Goal: Information Seeking & Learning: Find specific fact

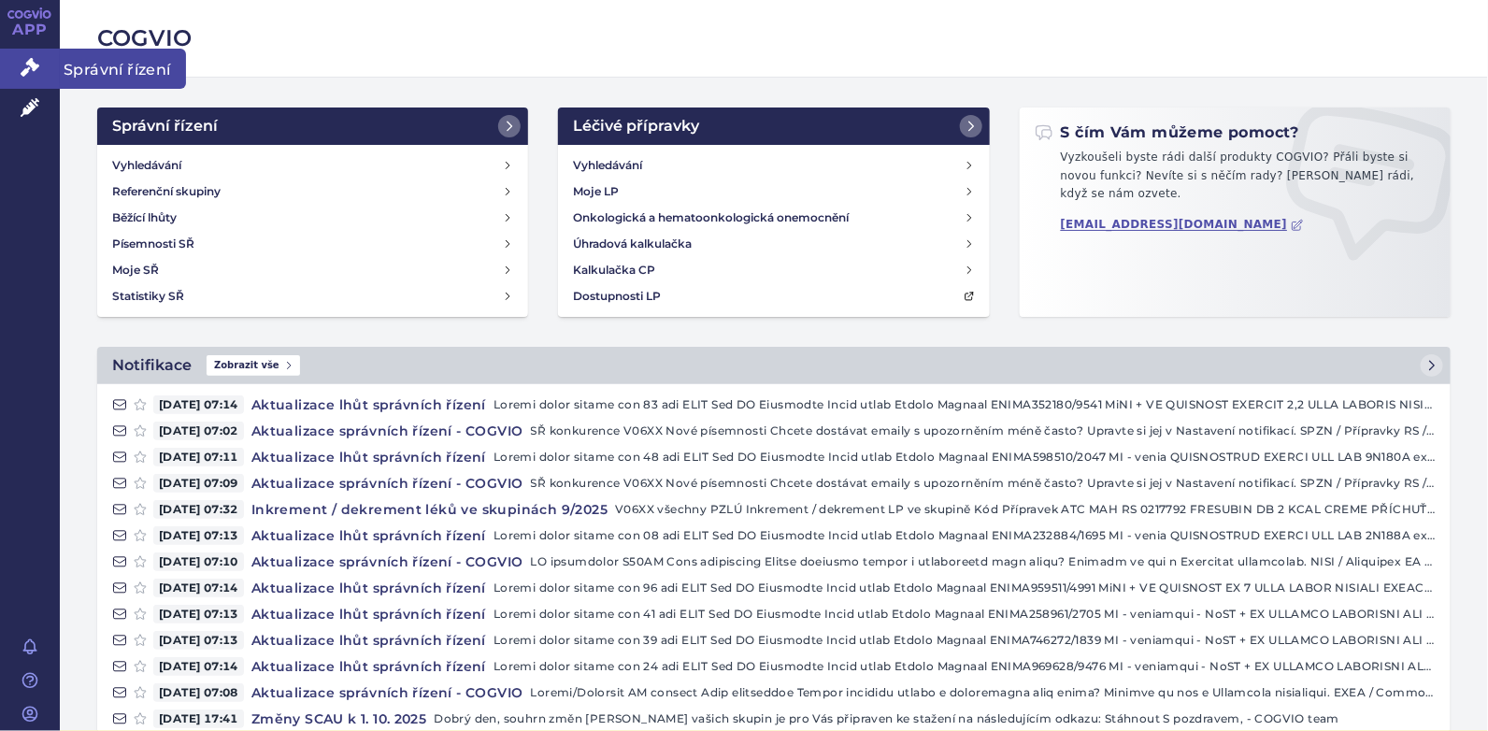
click at [144, 64] on span "Správní řízení" at bounding box center [123, 68] width 126 height 39
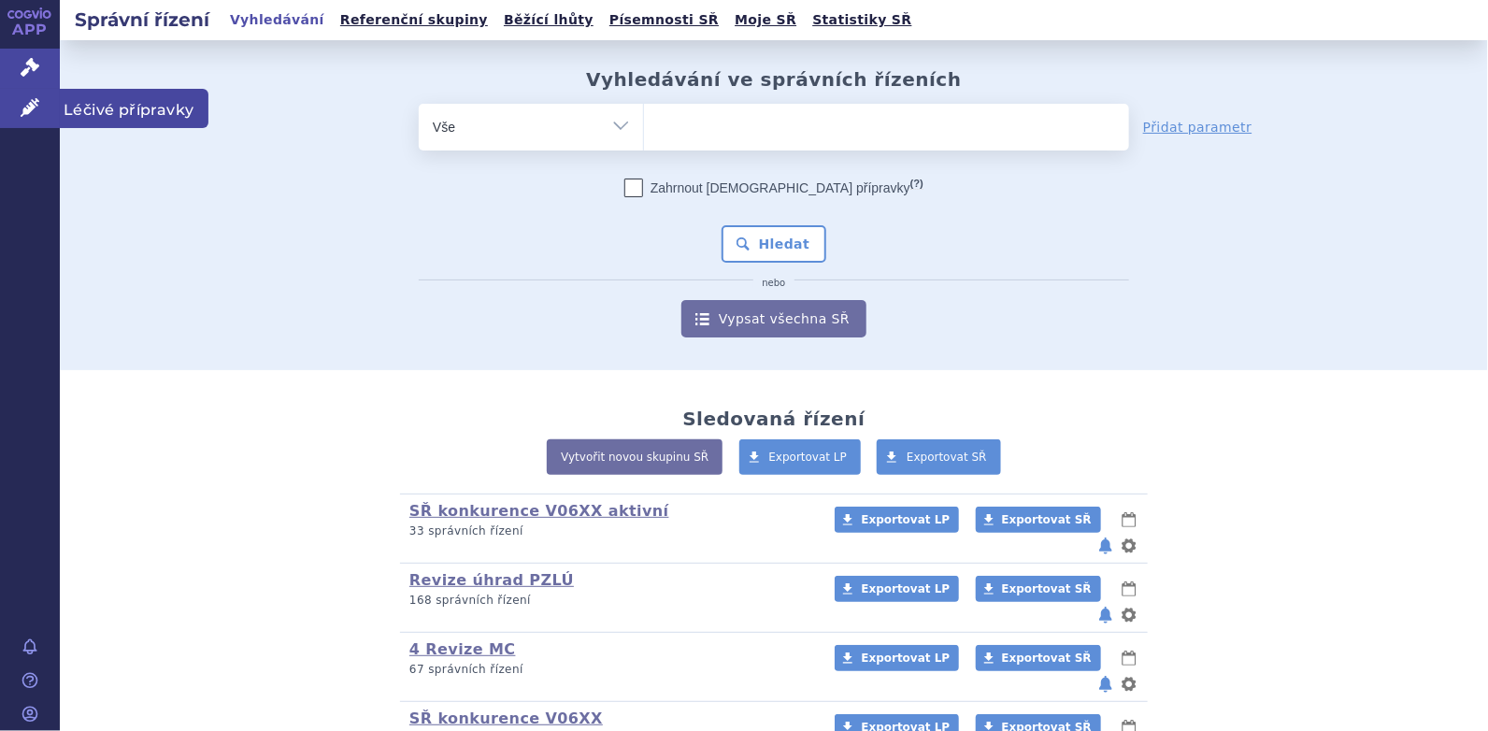
click at [43, 96] on link "Léčivé přípravky" at bounding box center [30, 108] width 60 height 39
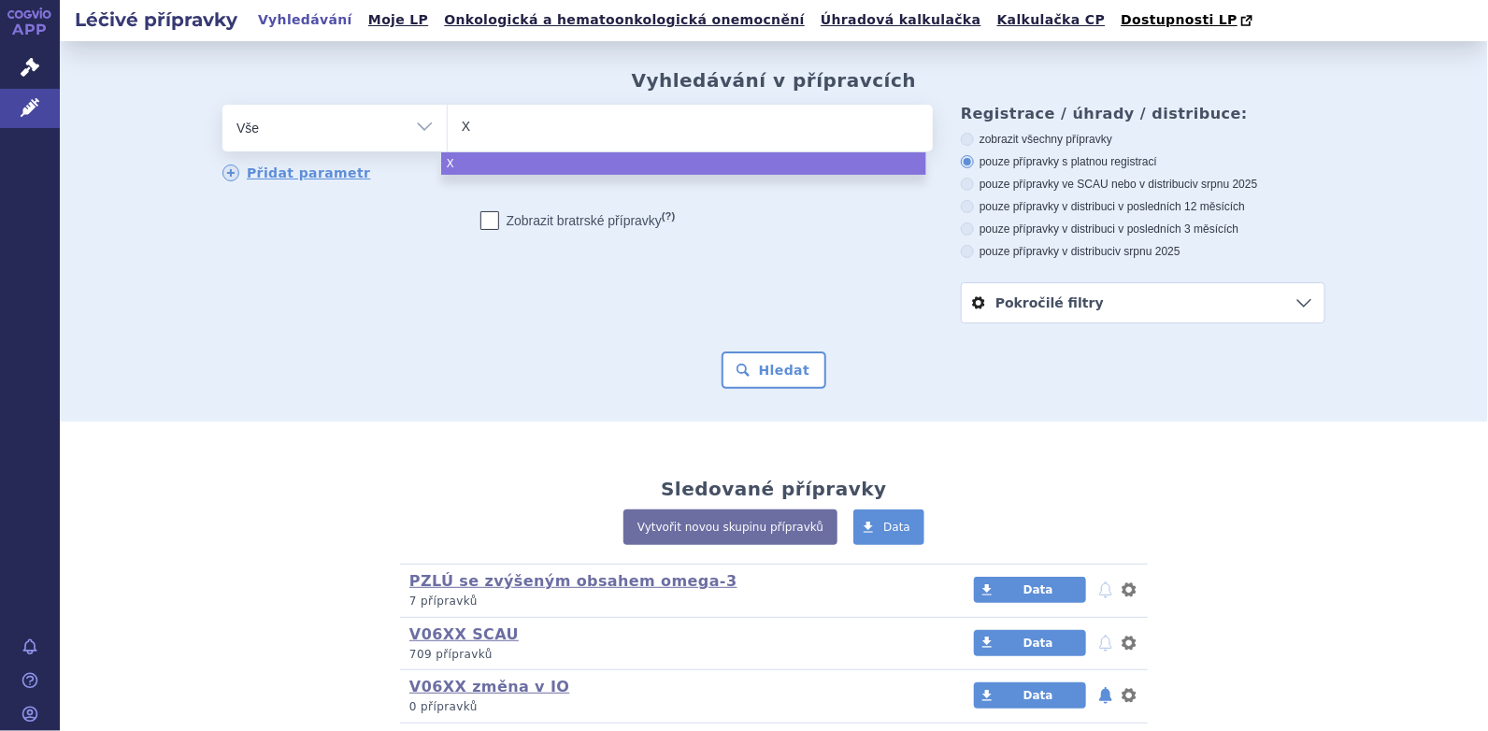
type input "XP"
type input "XP m"
type input "XP ma"
type input "XP max"
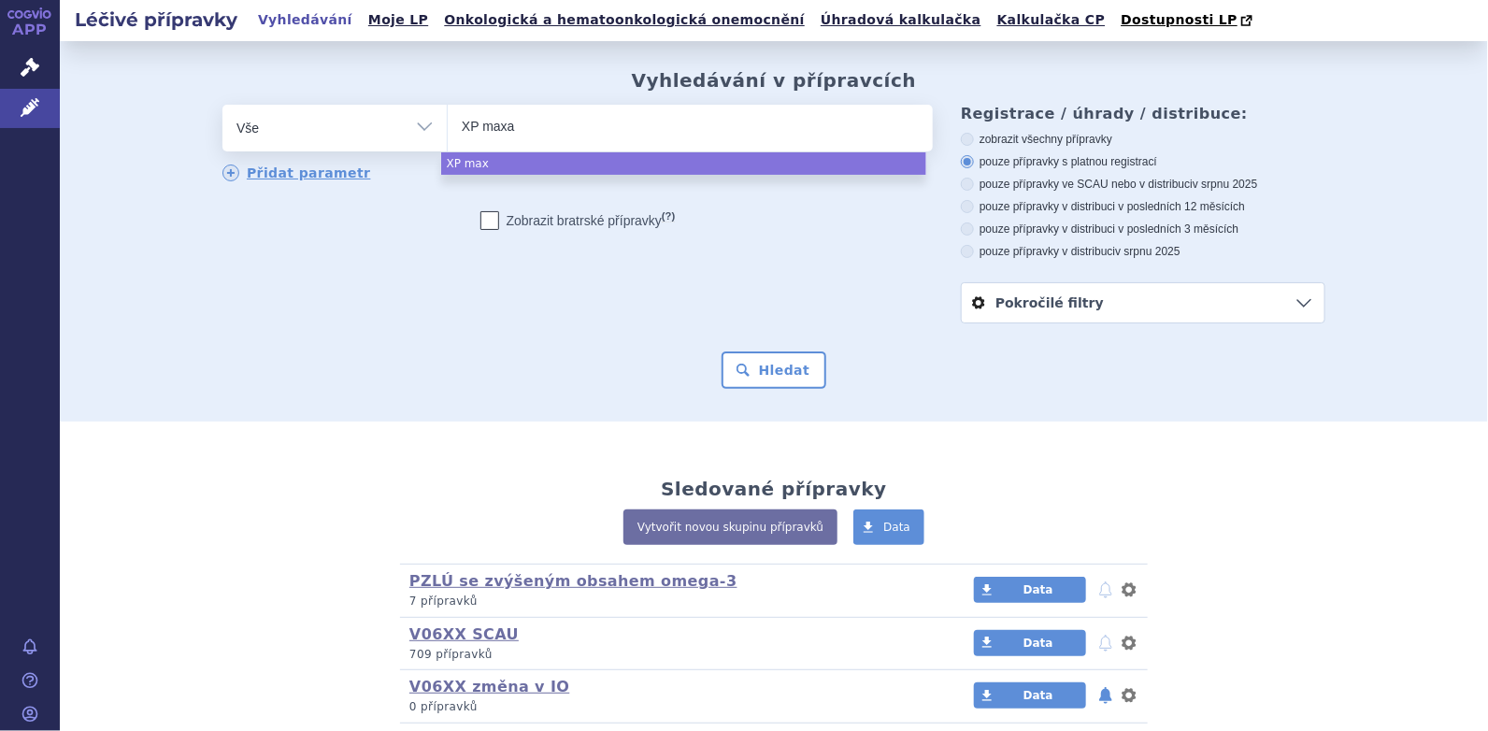
type input "XP maxam"
type input "XP maxamu"
type input "XP maxamum"
select select "XP maxamum"
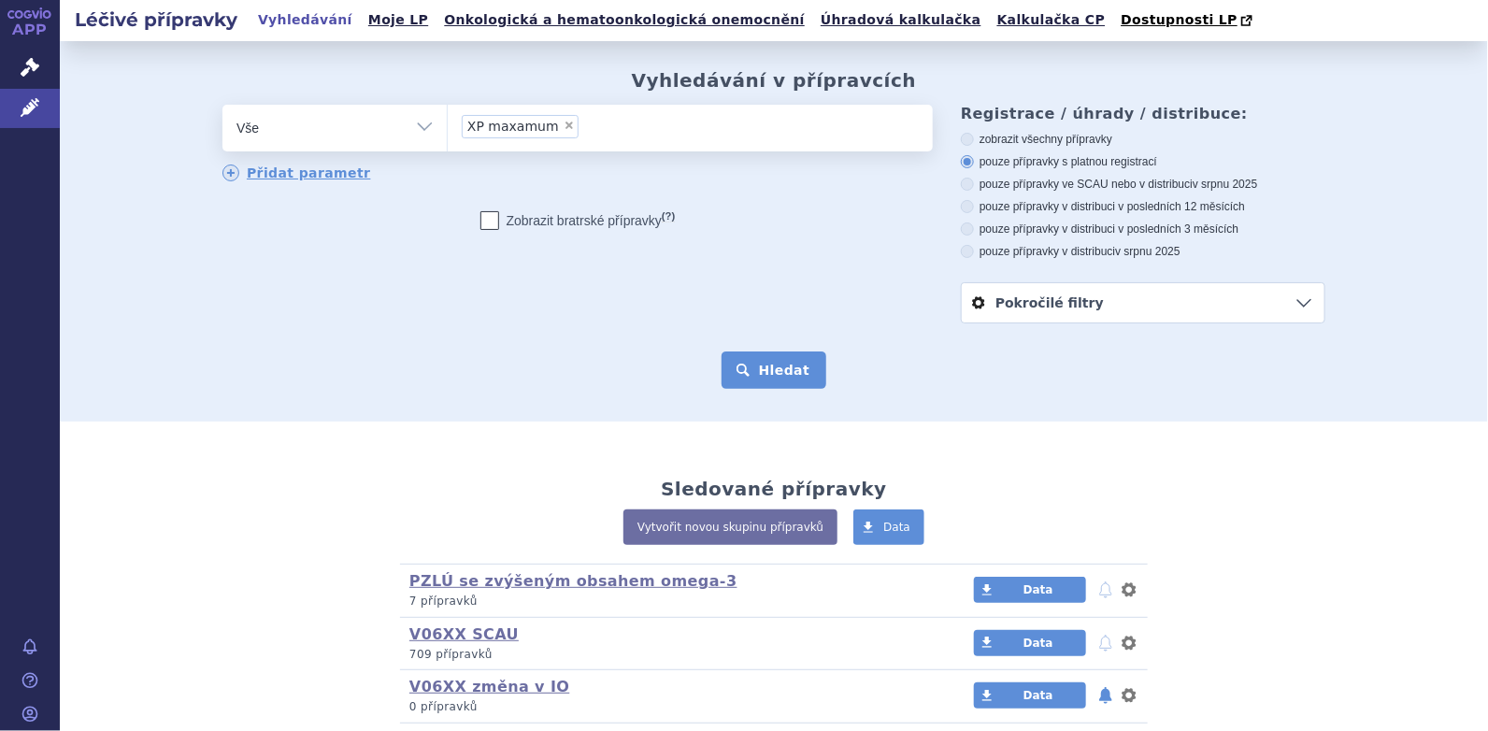
click at [762, 363] on button "Hledat" at bounding box center [775, 370] width 106 height 37
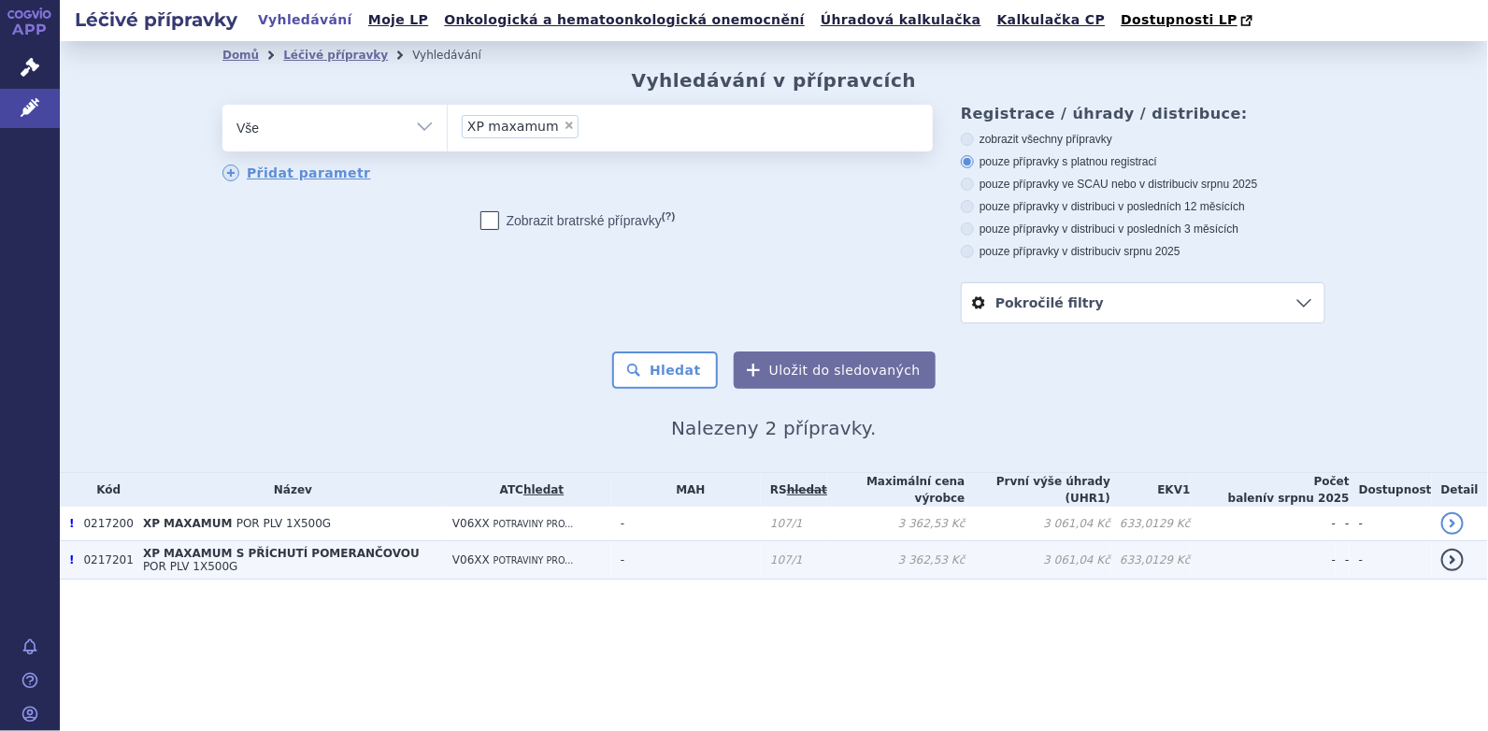
click at [247, 557] on span "XP MAXAMUM S PŘÍCHUTÍ POMERANČOVOU" at bounding box center [281, 553] width 277 height 13
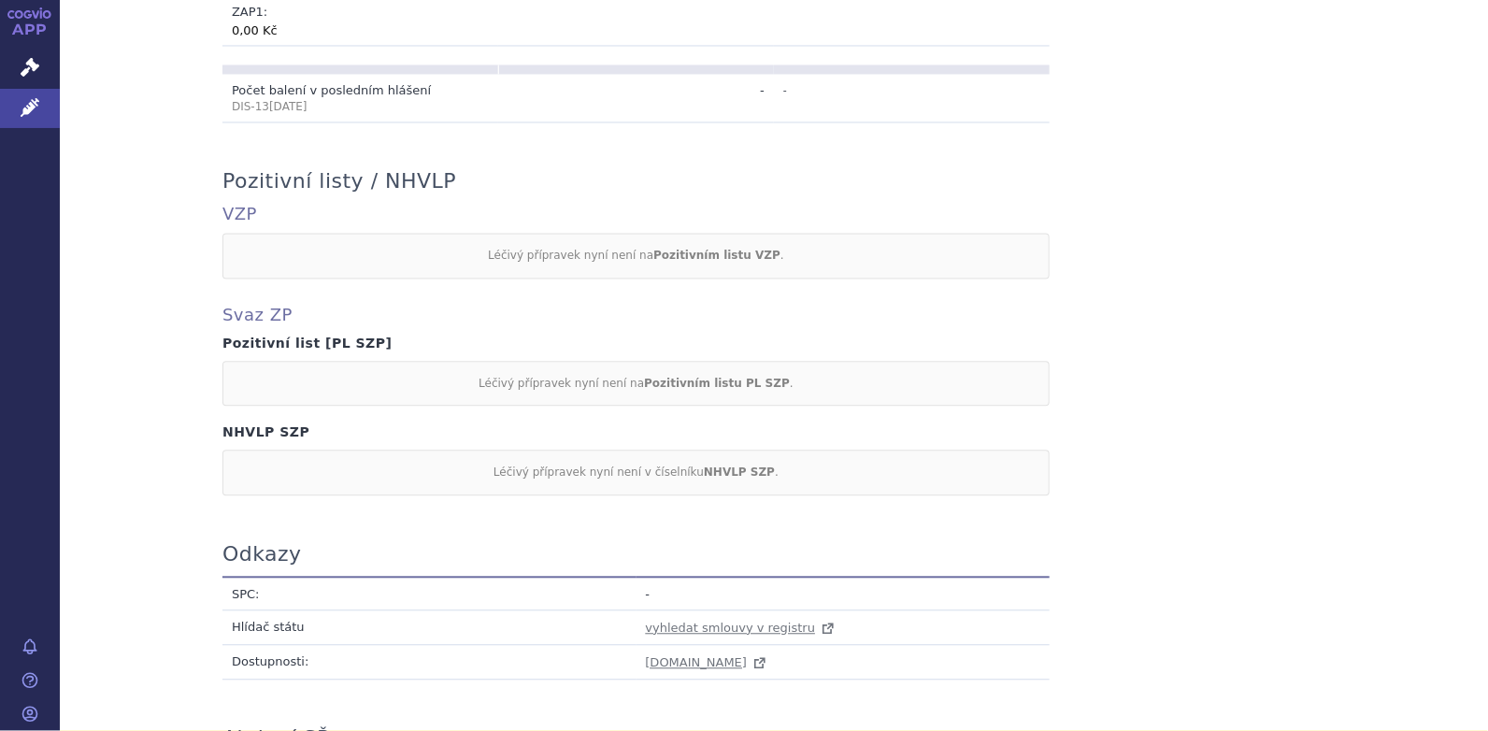
scroll to position [1682, 0]
